Goal: Information Seeking & Learning: Learn about a topic

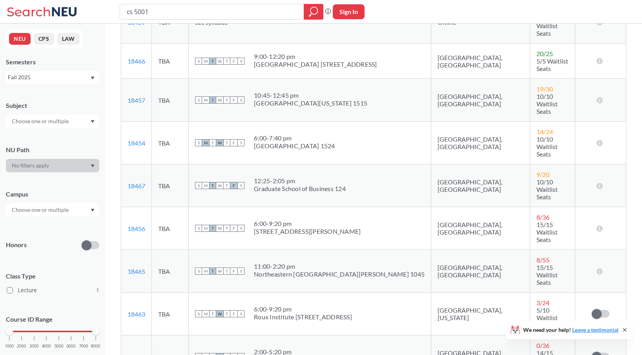
scroll to position [18, 0]
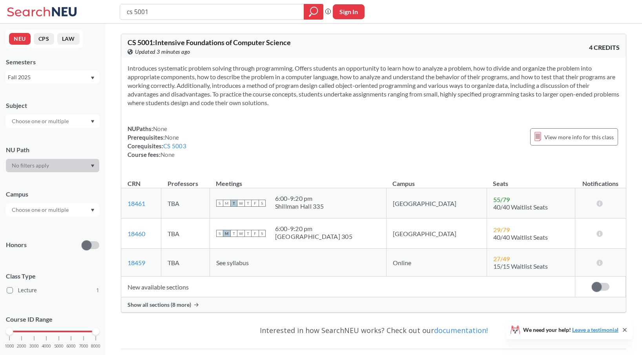
click at [167, 305] on span "Show all sections (8 more)" at bounding box center [160, 305] width 64 height 7
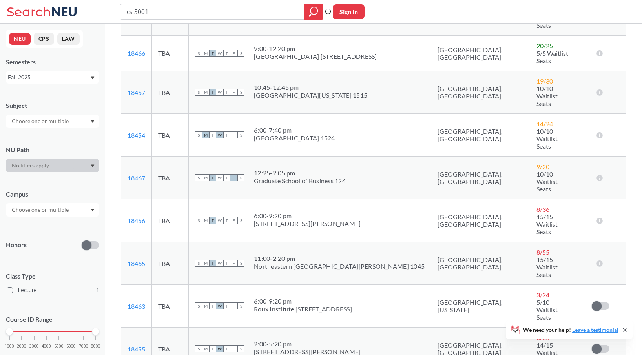
scroll to position [282, 0]
click at [141, 302] on link "18463" at bounding box center [137, 305] width 18 height 7
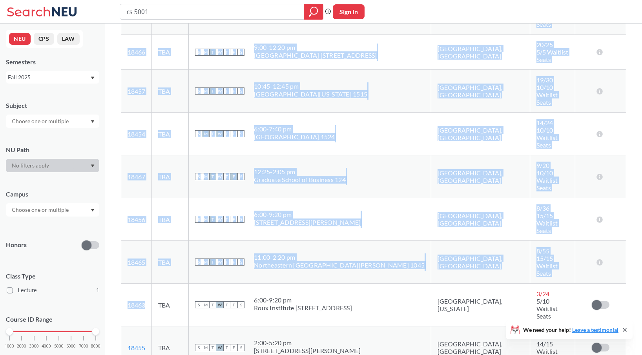
drag, startPoint x: 149, startPoint y: 190, endPoint x: 119, endPoint y: 192, distance: 30.3
click at [119, 192] on div "CS 5001 : Intensive Foundations of Computer Science View this course on Banner.…" at bounding box center [373, 136] width 537 height 791
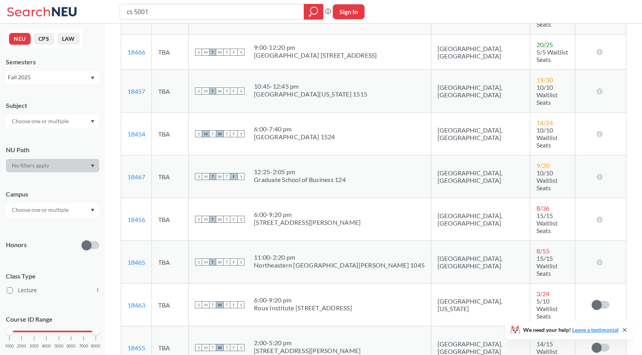
click at [148, 284] on td "18463 View this section on Banner." at bounding box center [136, 305] width 31 height 43
drag, startPoint x: 149, startPoint y: 194, endPoint x: 126, endPoint y: 192, distance: 23.3
click at [126, 284] on td "18463 View this section on Banner." at bounding box center [136, 305] width 31 height 43
copy link "18463"
